Goal: Go to known website

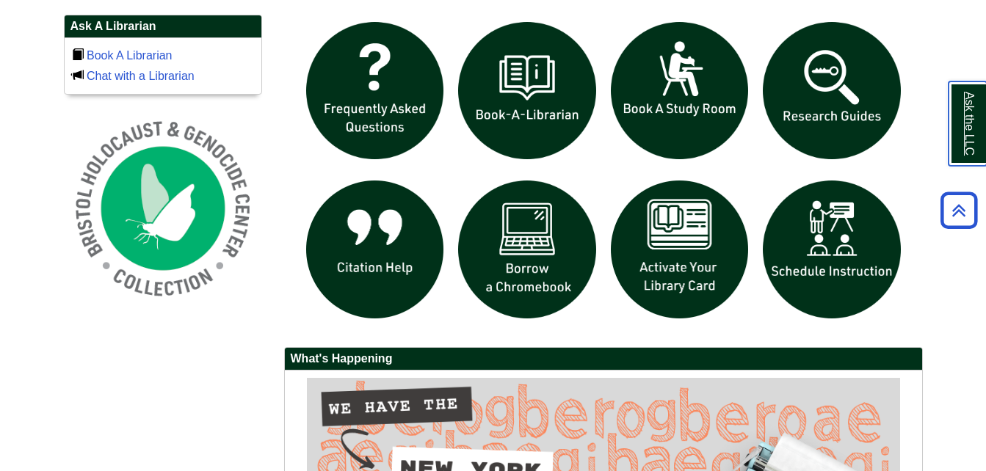
scroll to position [1023, 0]
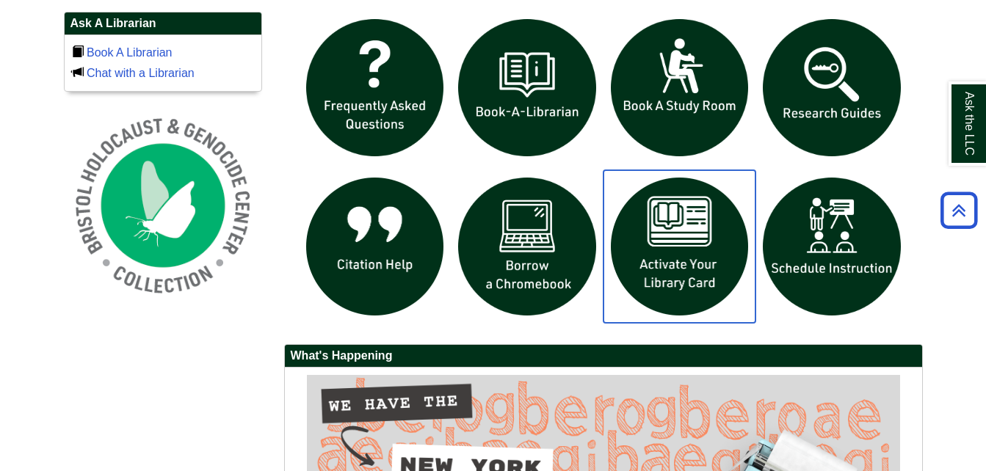
click at [709, 217] on img "slideshow" at bounding box center [679, 246] width 153 height 153
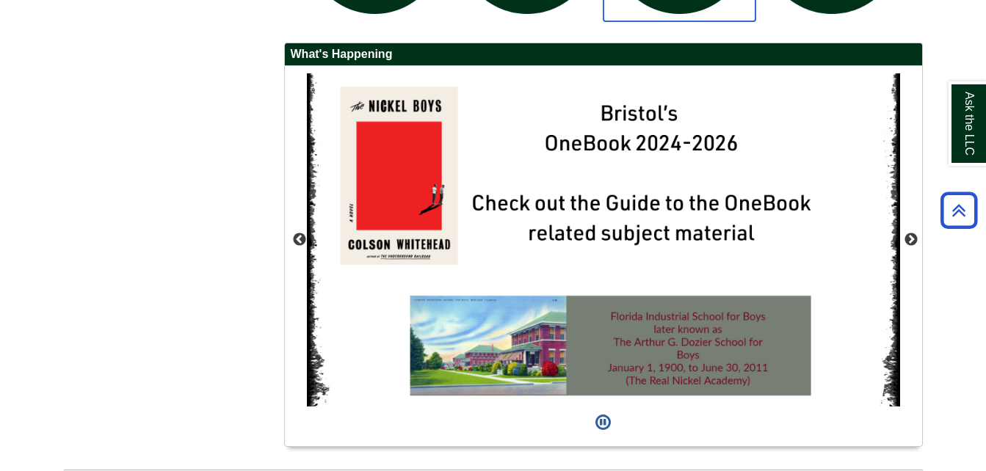
scroll to position [1326, 0]
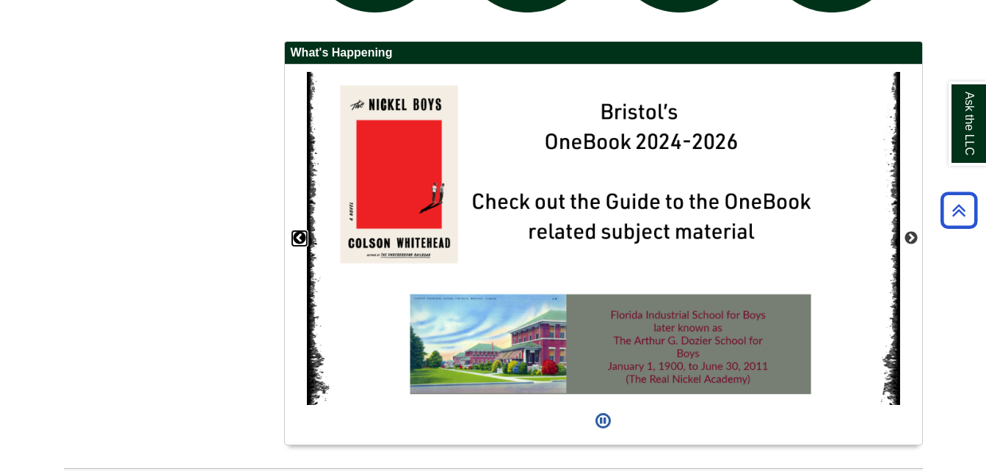
click at [302, 244] on button "Previous" at bounding box center [299, 238] width 15 height 15
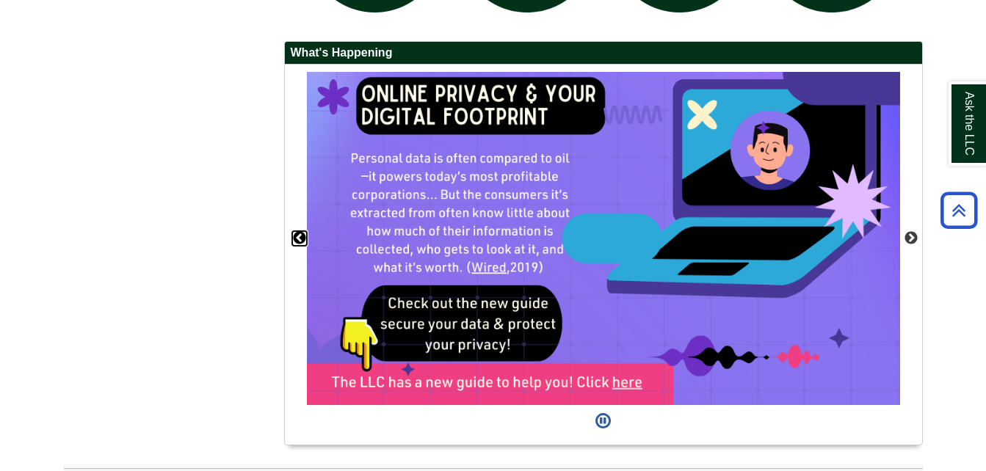
click at [302, 244] on button "Previous" at bounding box center [299, 238] width 15 height 15
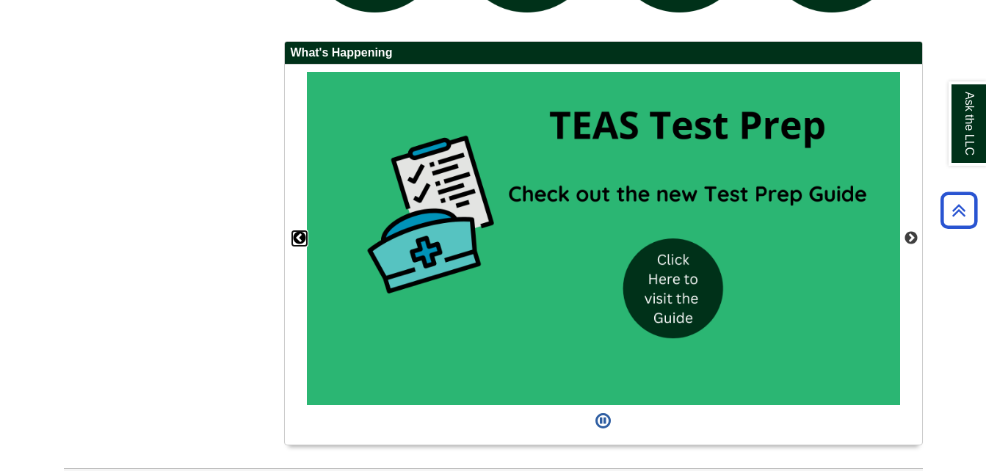
click at [302, 244] on button "Previous" at bounding box center [299, 238] width 15 height 15
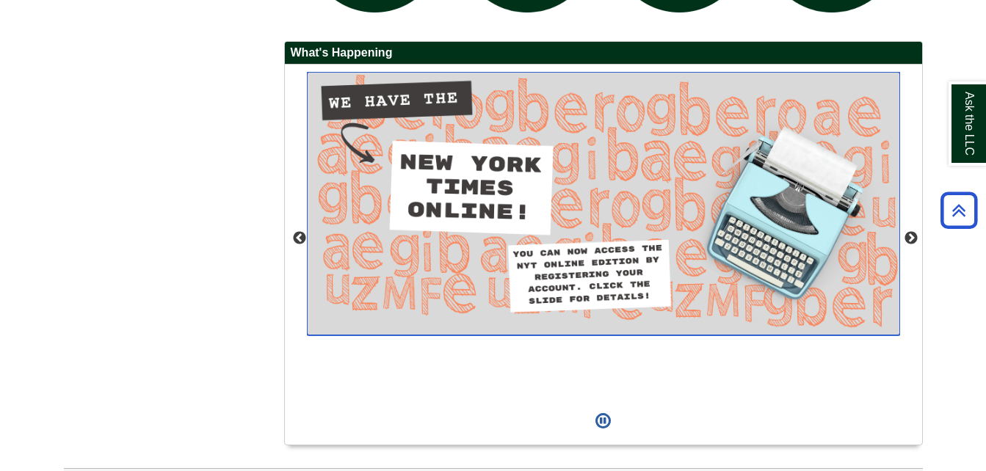
click at [473, 187] on img "slideshow" at bounding box center [603, 204] width 593 height 264
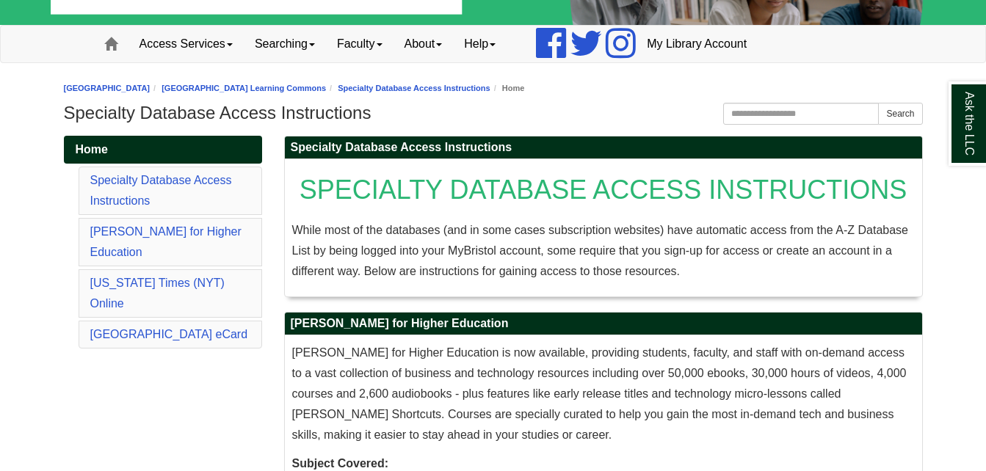
scroll to position [123, 0]
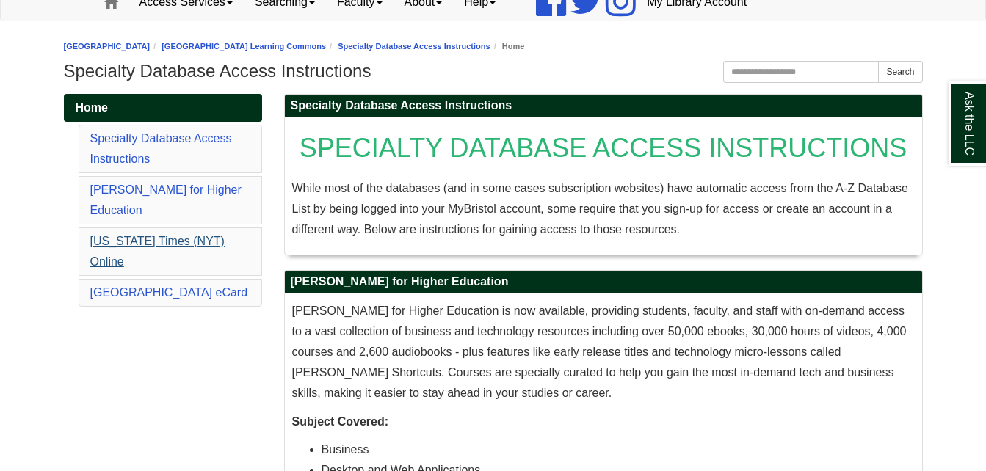
click at [189, 235] on link "[US_STATE] Times (NYT) Online" at bounding box center [157, 251] width 134 height 33
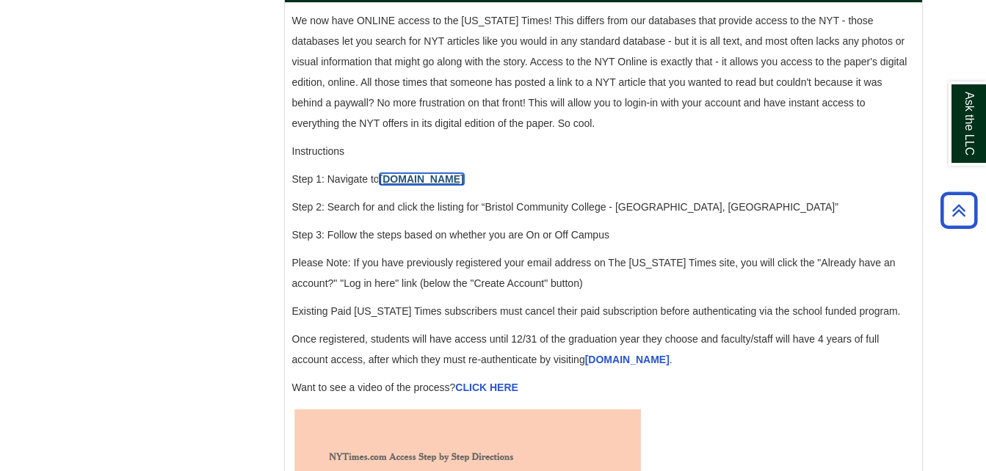
click at [408, 185] on link "[DOMAIN_NAME]" at bounding box center [422, 179] width 84 height 12
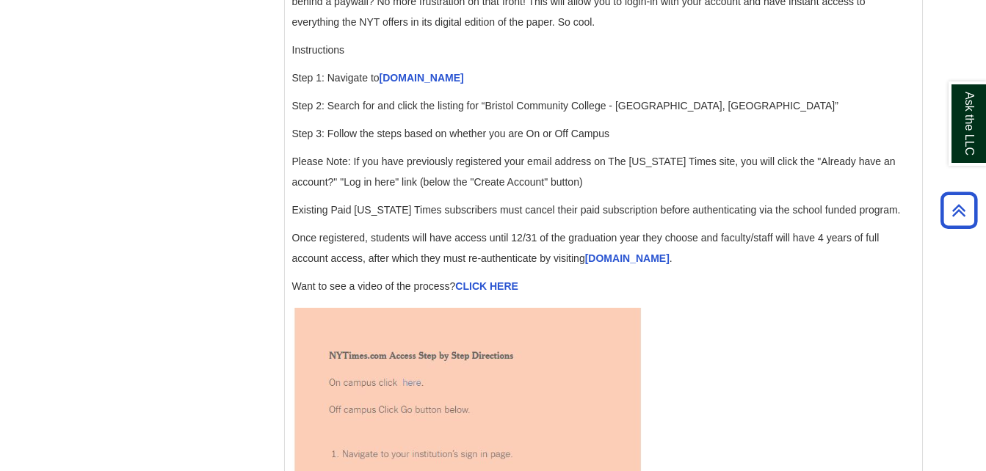
scroll to position [1574, 0]
